Goal: Navigation & Orientation: Find specific page/section

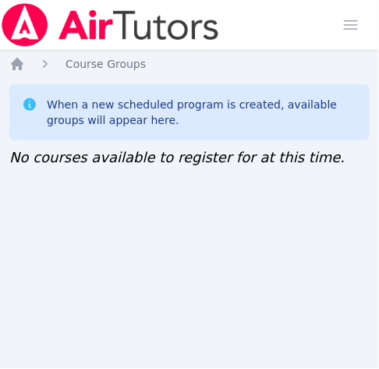
click at [21, 178] on div "Home Sessions Study Groups Students Messages Open user menu [PERSON_NAME] ([PER…" at bounding box center [189, 184] width 379 height 369
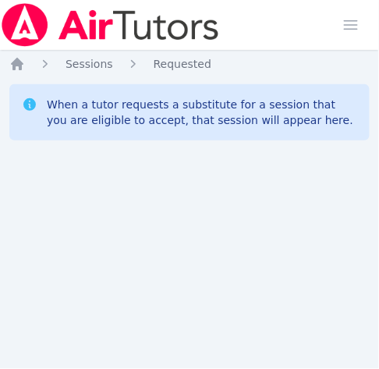
click at [19, 168] on div "Home Sessions Study Groups Students Messages Open user menu Jennifer (Jen) Grub…" at bounding box center [189, 184] width 379 height 369
